Goal: Transaction & Acquisition: Purchase product/service

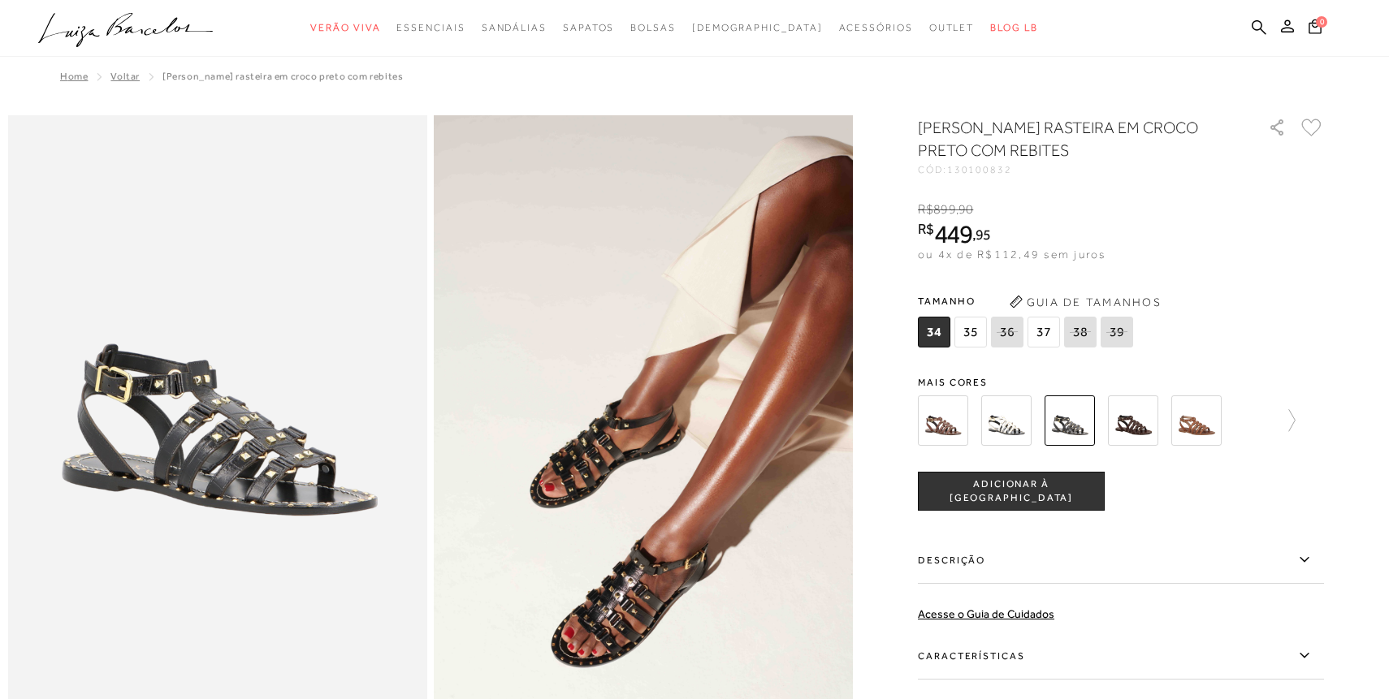
click at [945, 422] on img at bounding box center [943, 421] width 50 height 50
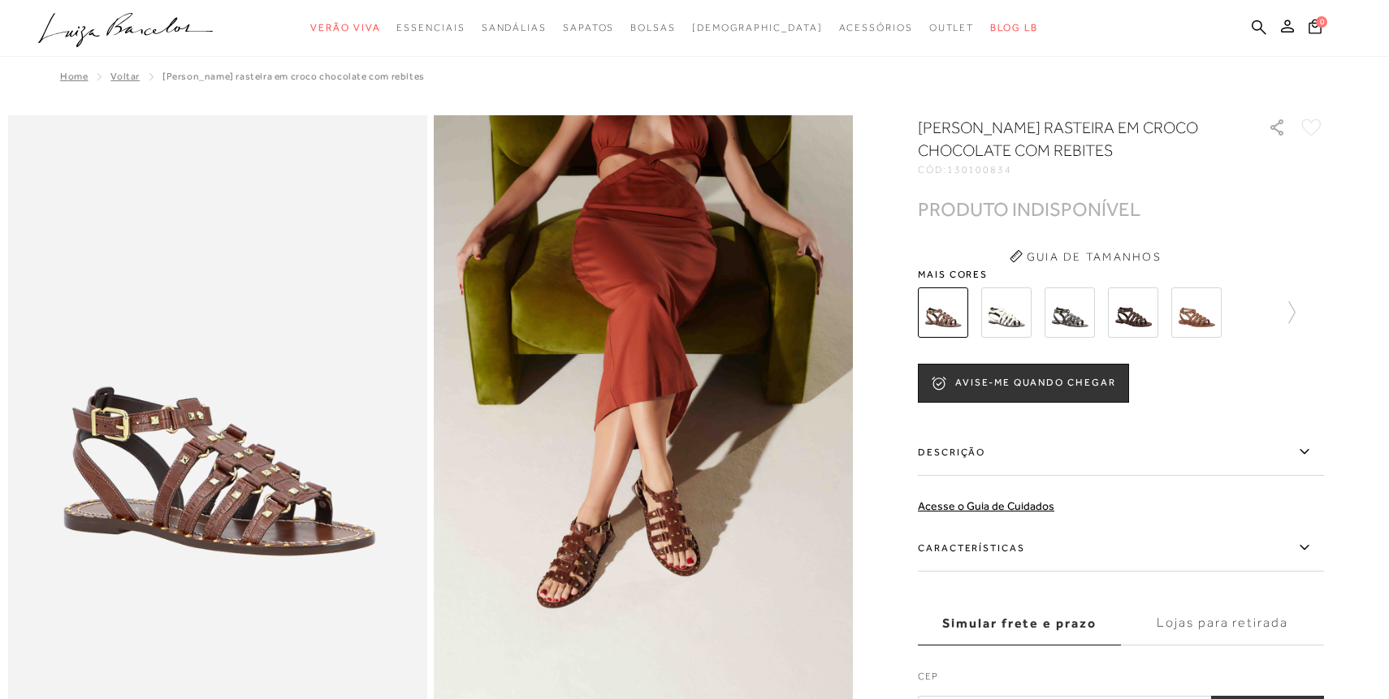
click at [993, 322] on img at bounding box center [1006, 313] width 50 height 50
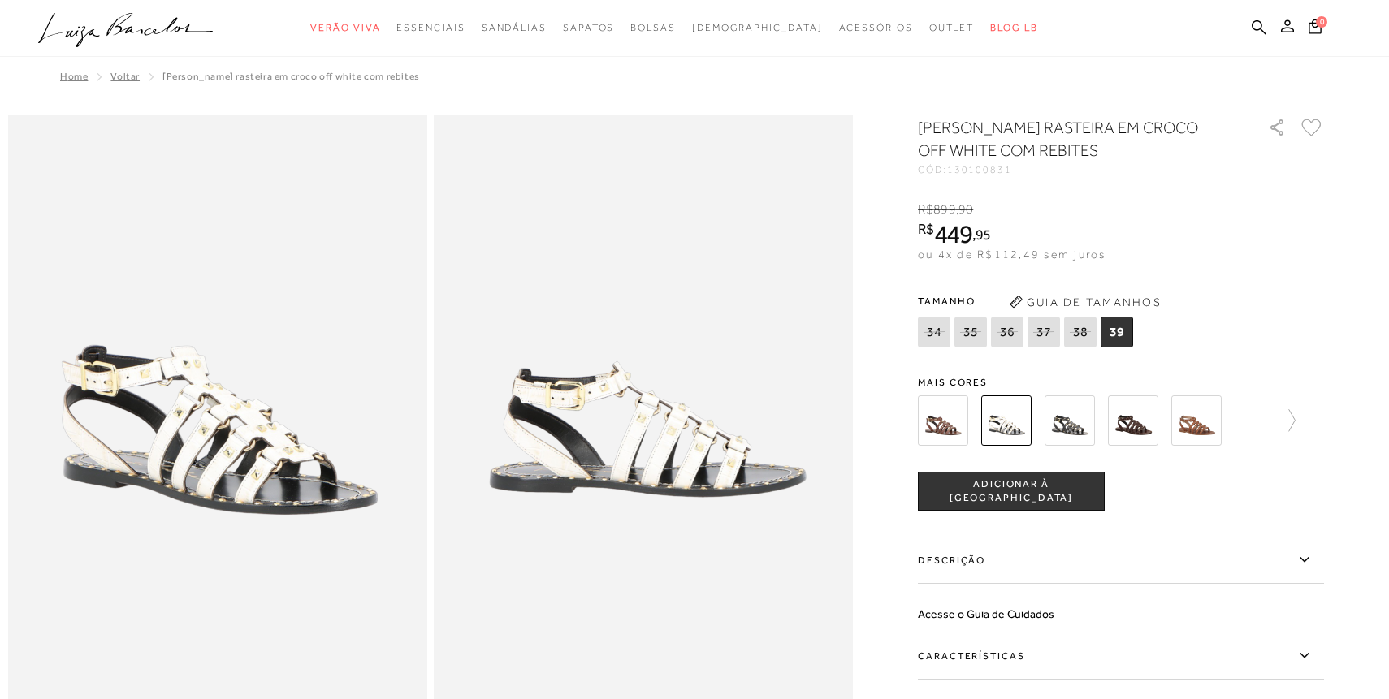
click at [1066, 415] on img at bounding box center [1070, 421] width 50 height 50
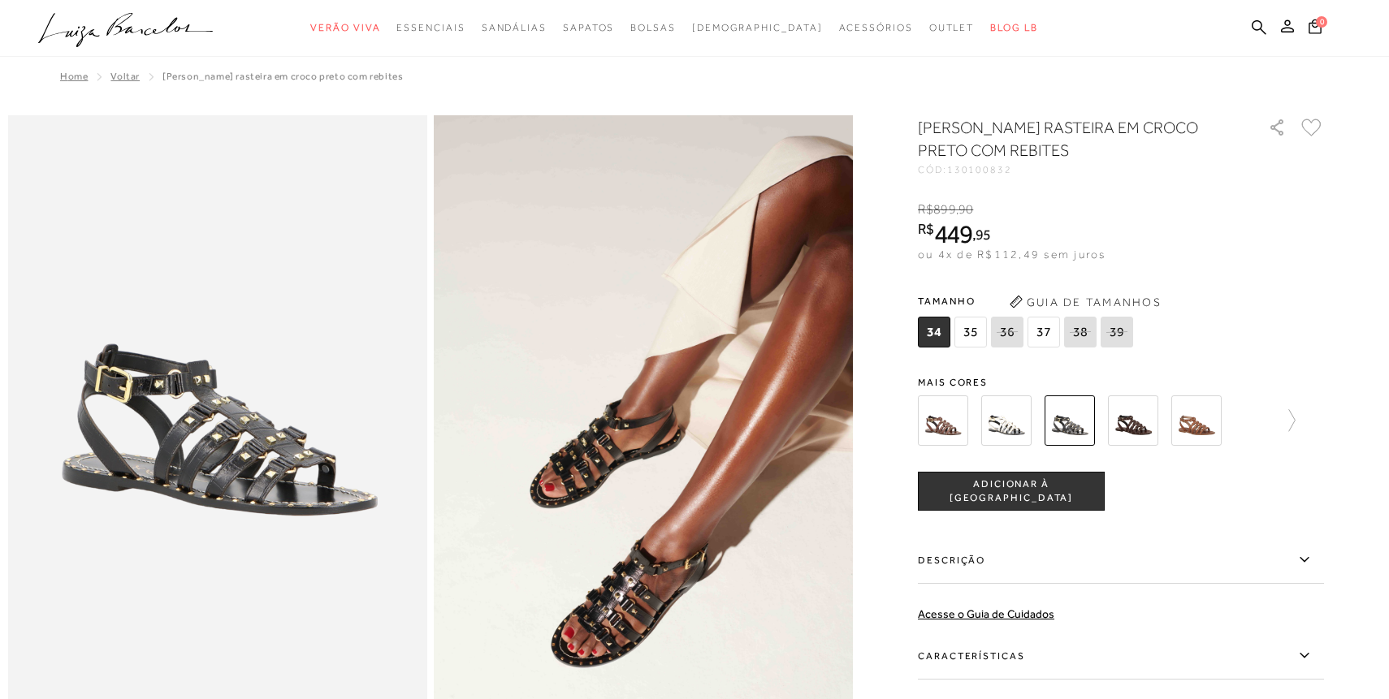
click at [1118, 410] on img at bounding box center [1133, 421] width 50 height 50
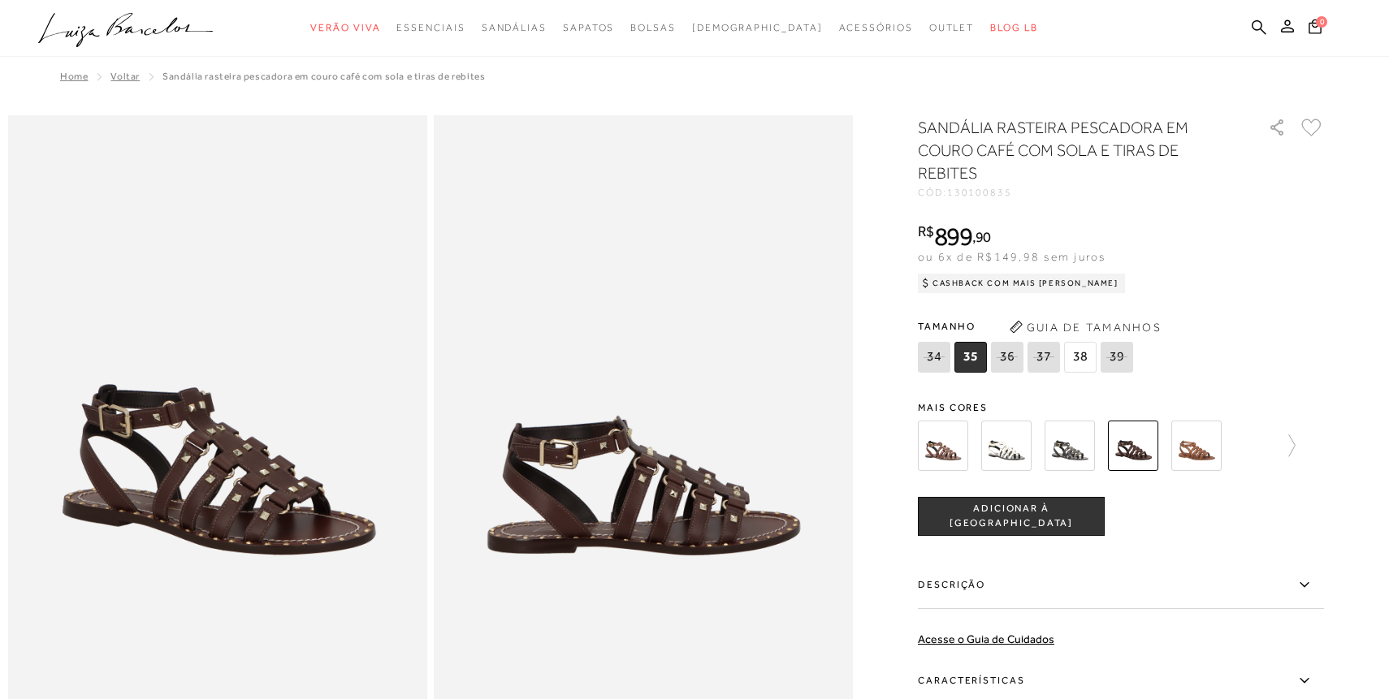
click at [1198, 453] on img at bounding box center [1196, 446] width 50 height 50
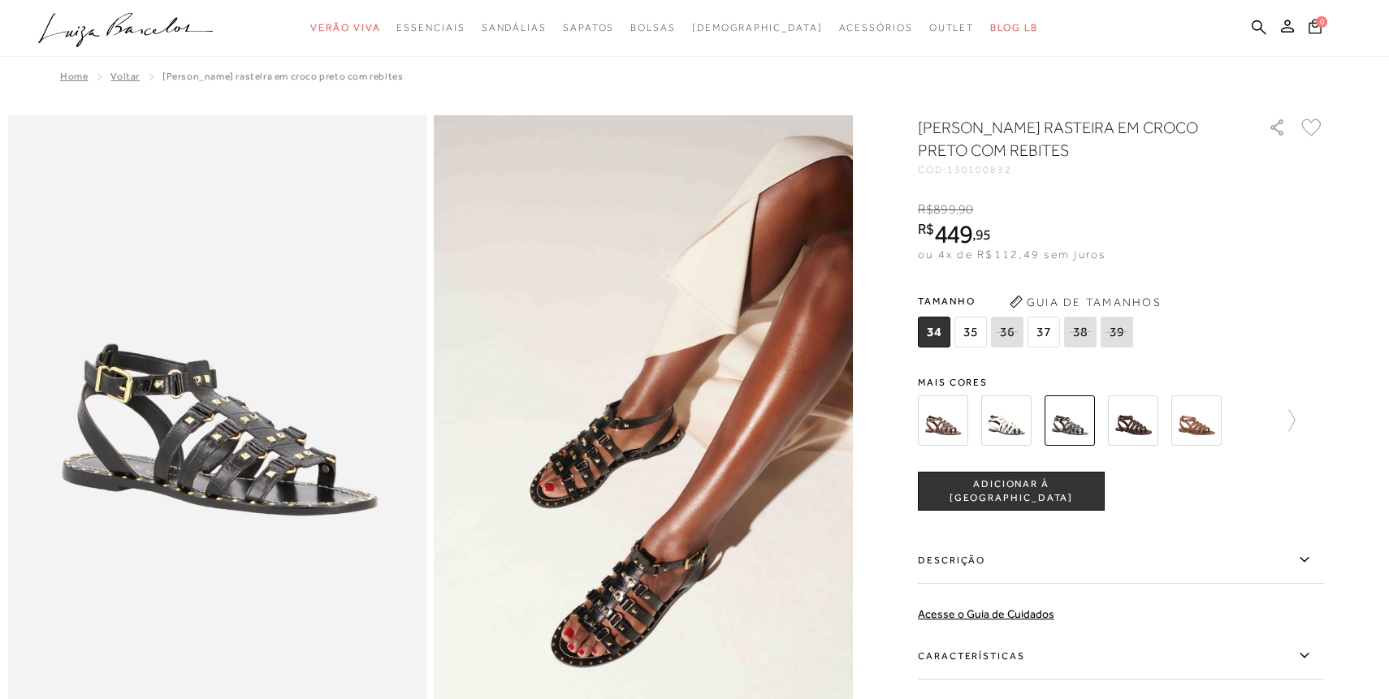
click at [1042, 302] on button "Guia de Tamanhos" at bounding box center [1085, 302] width 162 height 26
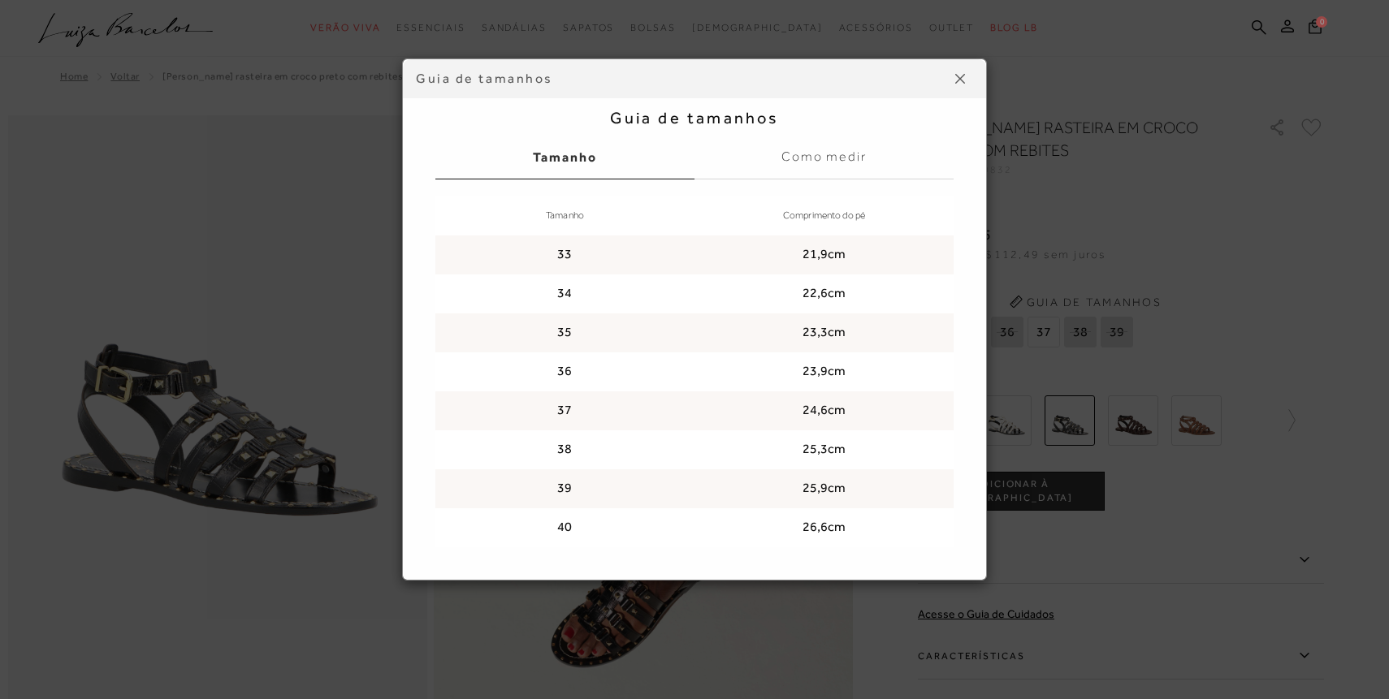
click at [1068, 306] on div "Guia de tamanhos Guia de tamanhos Tamanho Como medir Tamanho Comprimento do pé …" at bounding box center [694, 349] width 1389 height 699
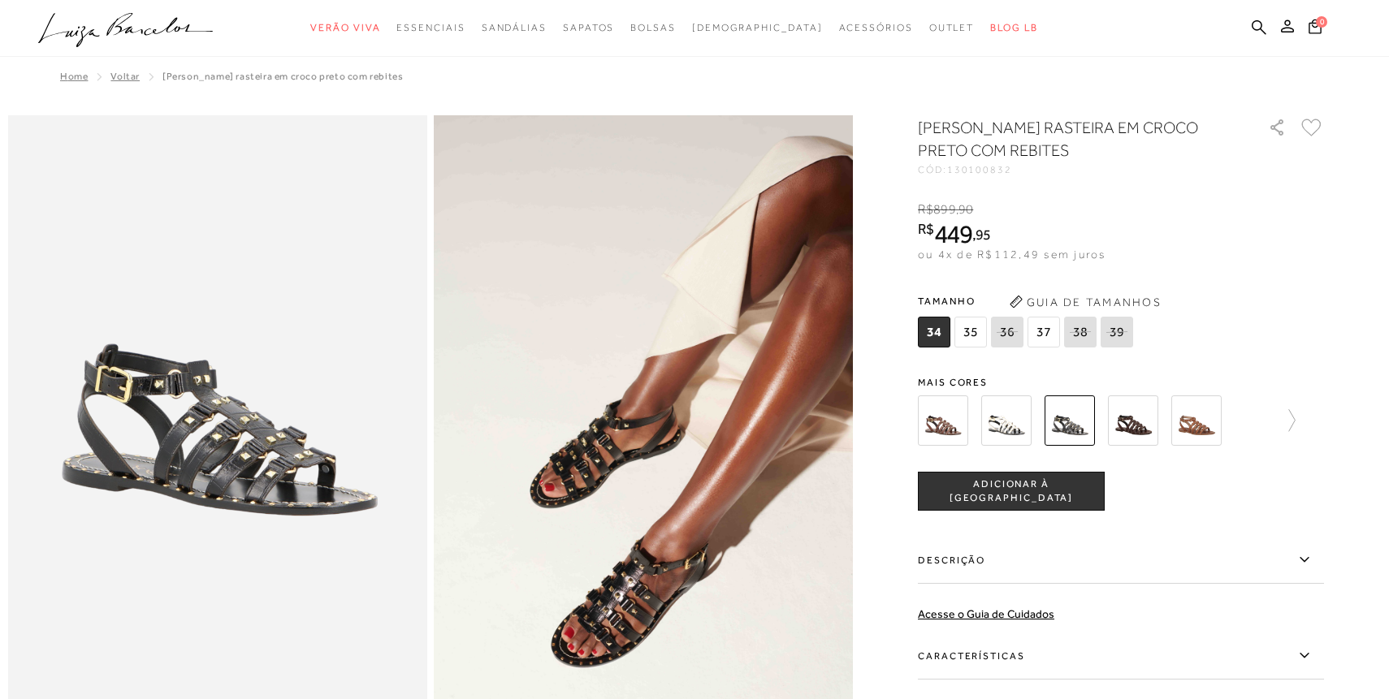
click at [1077, 331] on icon at bounding box center [1080, 332] width 23 height 20
select select
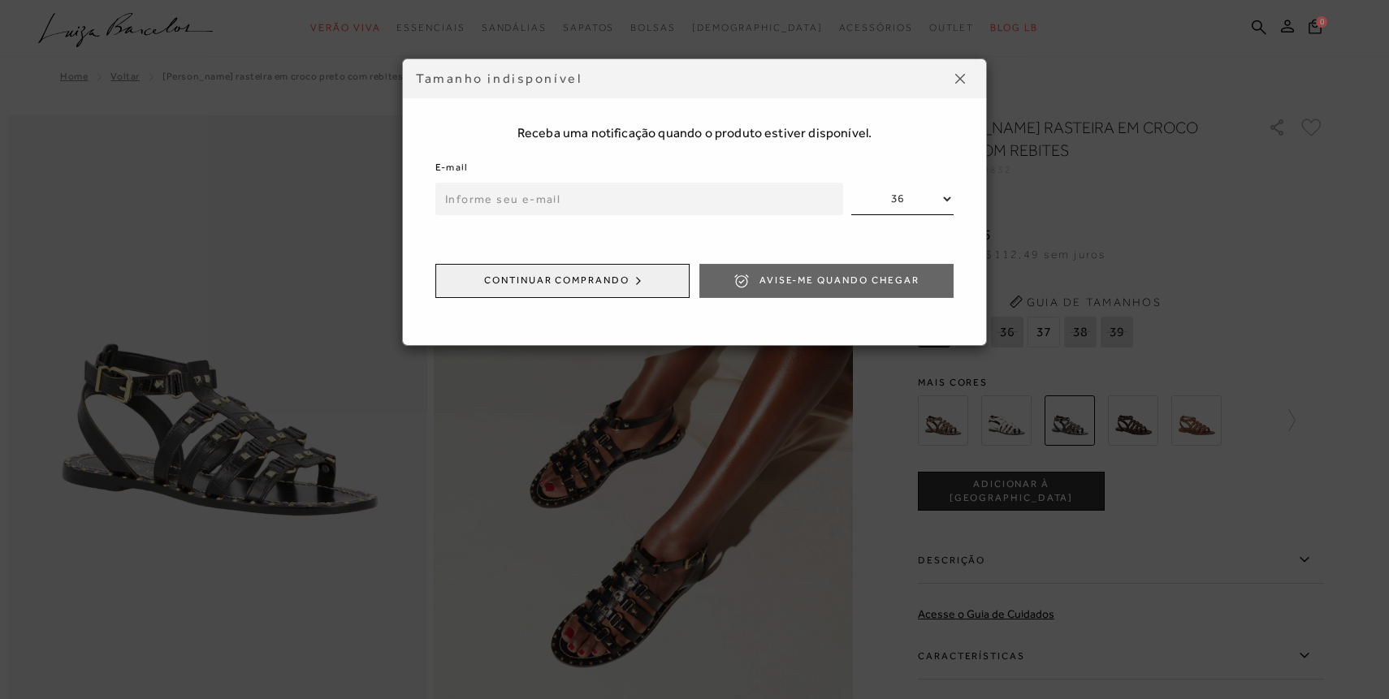
click at [755, 210] on input "email" at bounding box center [639, 199] width 408 height 32
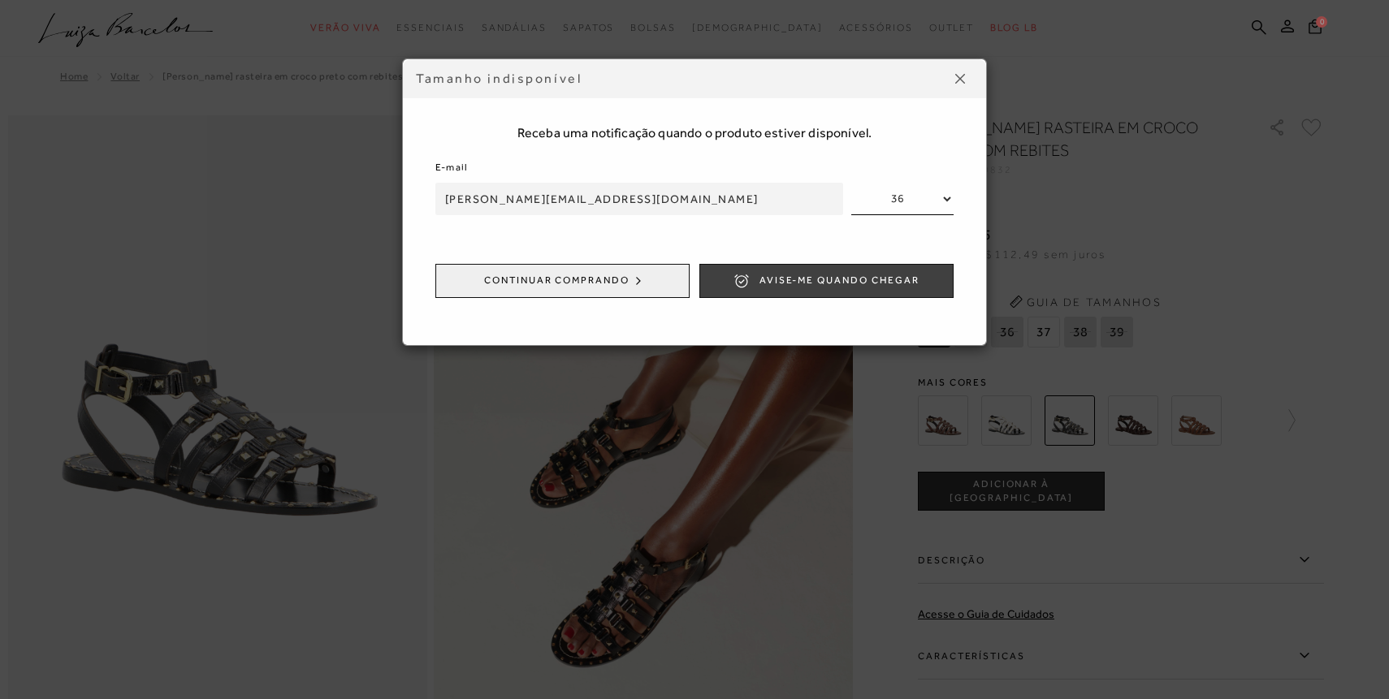
type input "[PERSON_NAME][EMAIL_ADDRESS][DOMAIN_NAME]"
click at [837, 277] on span "Avise-me quando chegar" at bounding box center [839, 281] width 160 height 14
click at [962, 79] on img at bounding box center [960, 79] width 10 height 10
